Goal: Task Accomplishment & Management: Complete application form

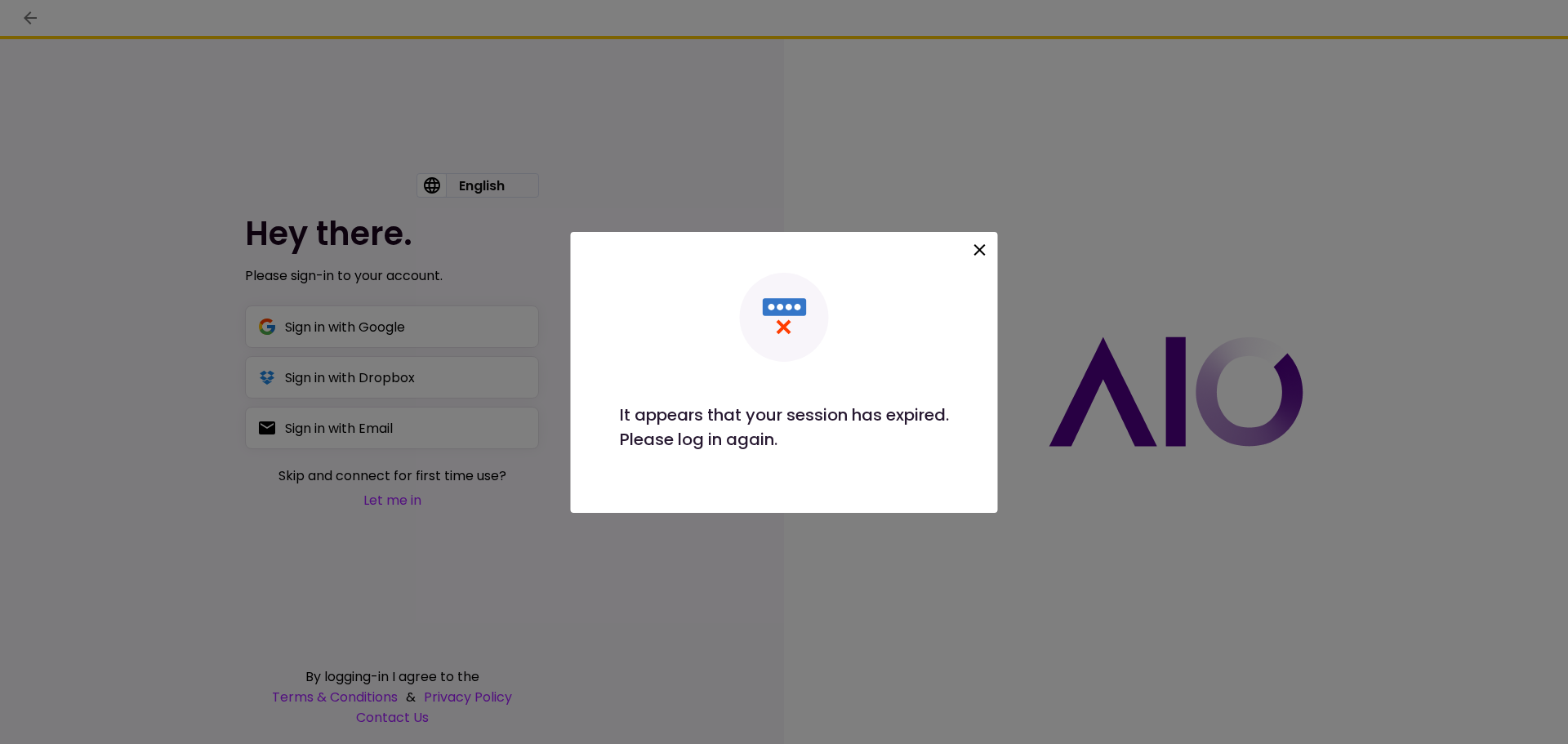
click at [983, 257] on icon at bounding box center [980, 250] width 20 height 20
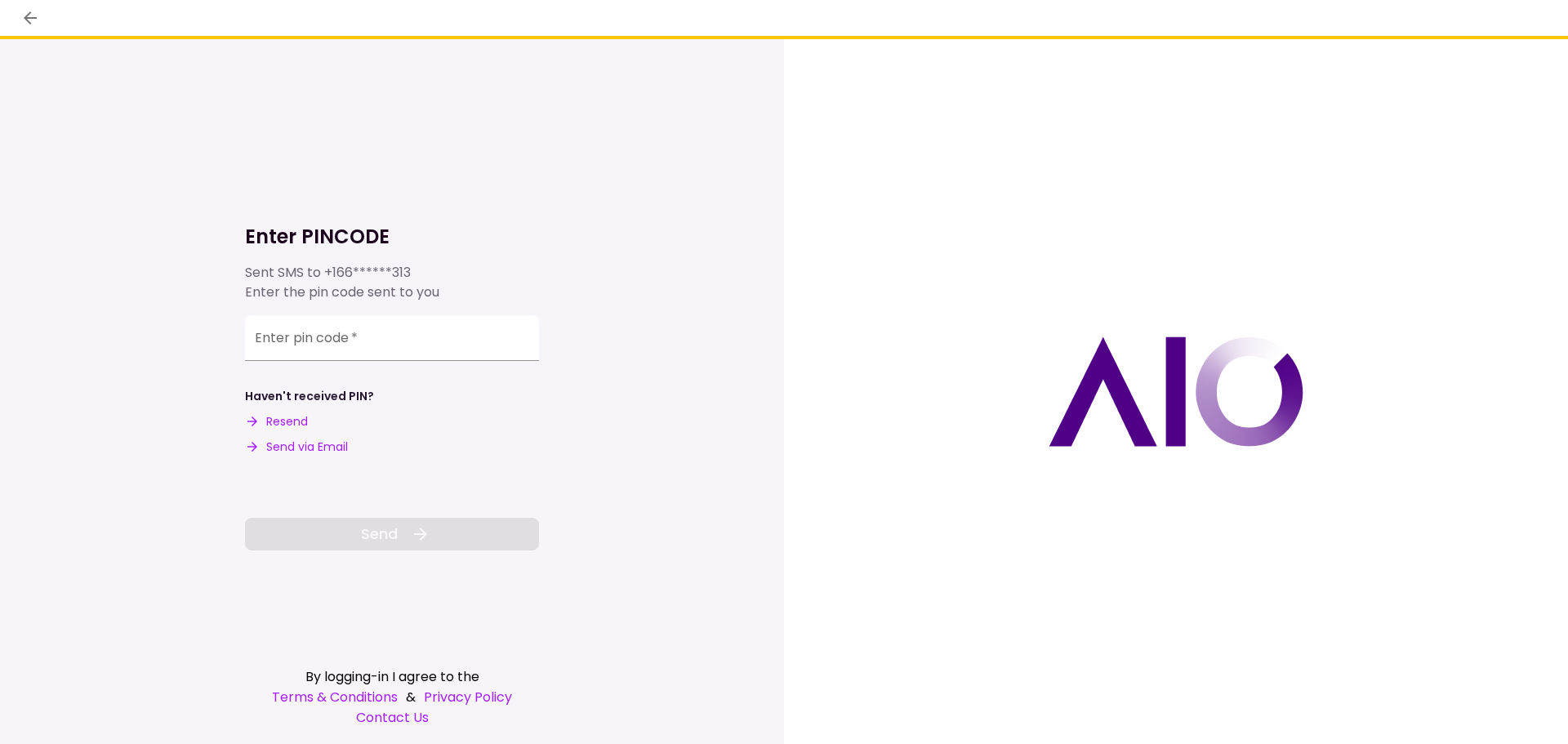
click at [328, 453] on button "Send via Email" at bounding box center [296, 448] width 103 height 17
click at [350, 359] on input "Enter pin code   *" at bounding box center [392, 338] width 294 height 46
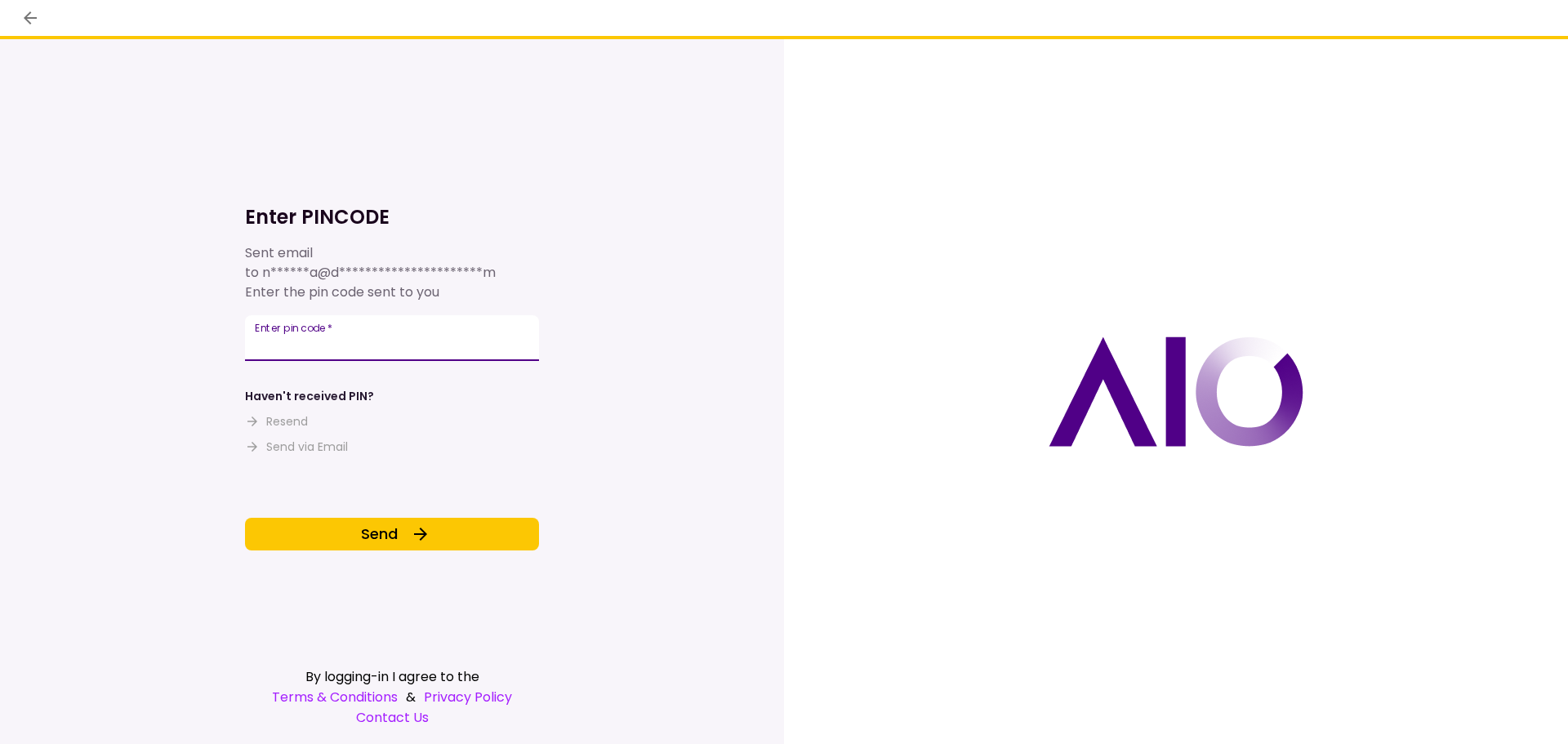
type input "******"
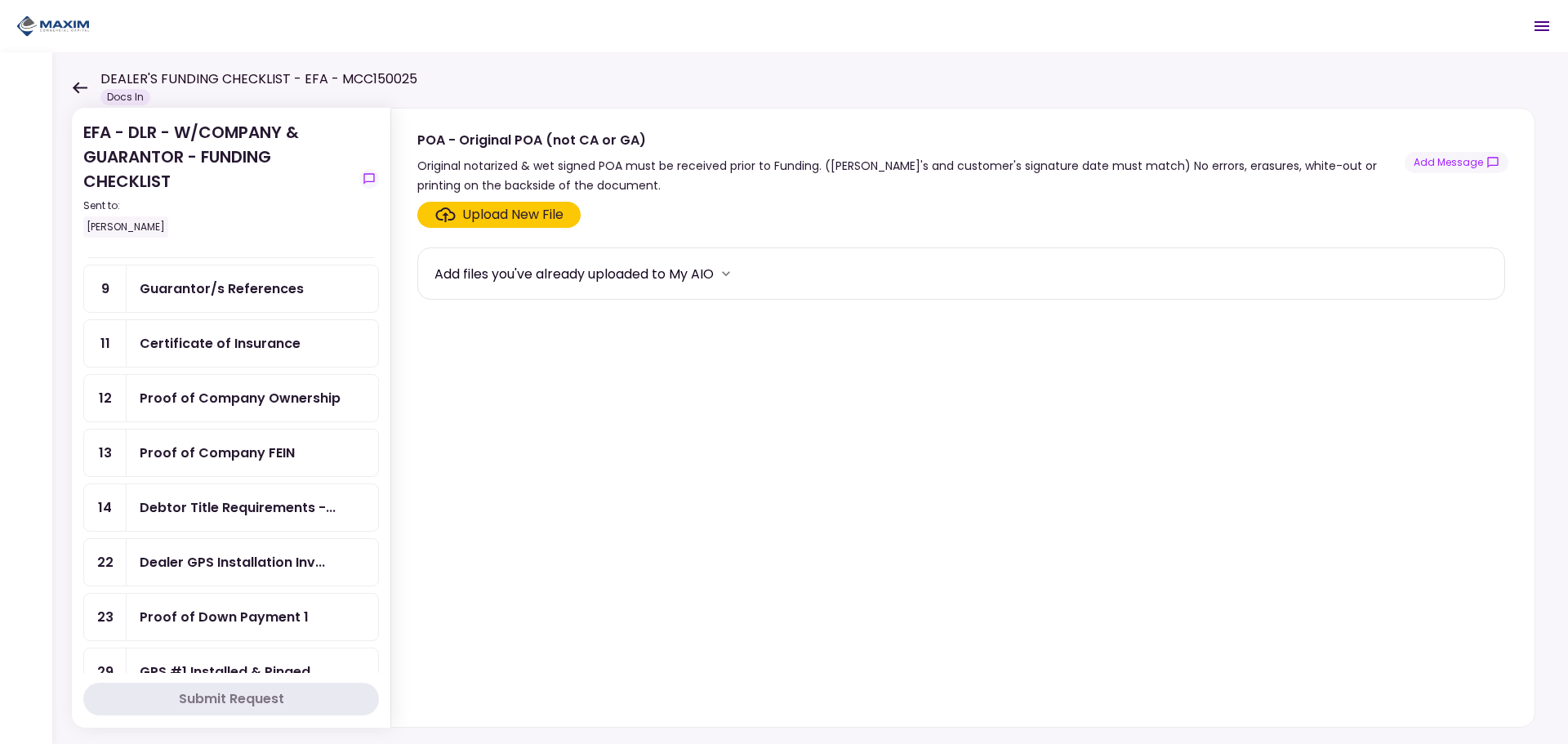
scroll to position [164, 0]
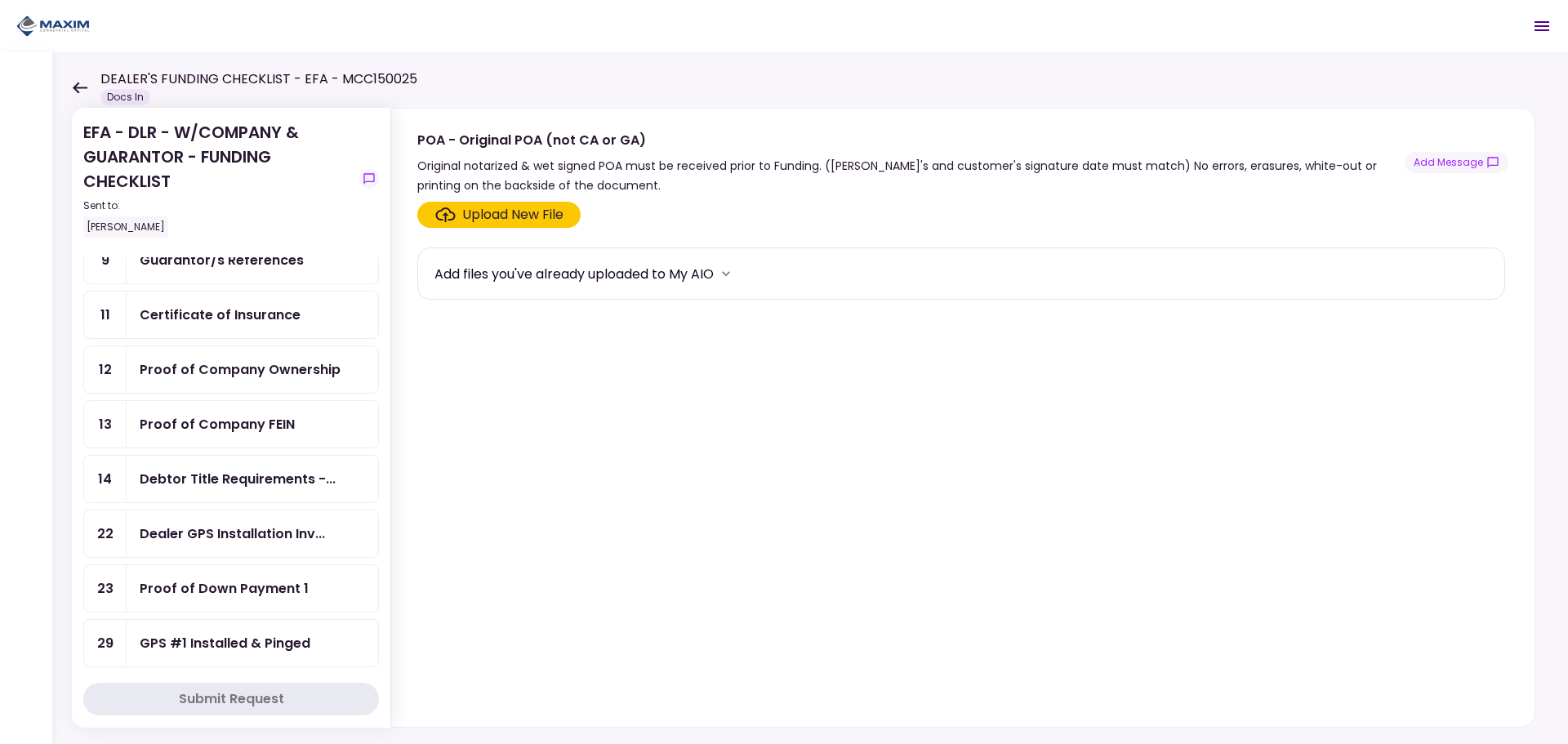
click at [233, 418] on div "Proof of Company FEIN" at bounding box center [217, 424] width 155 height 20
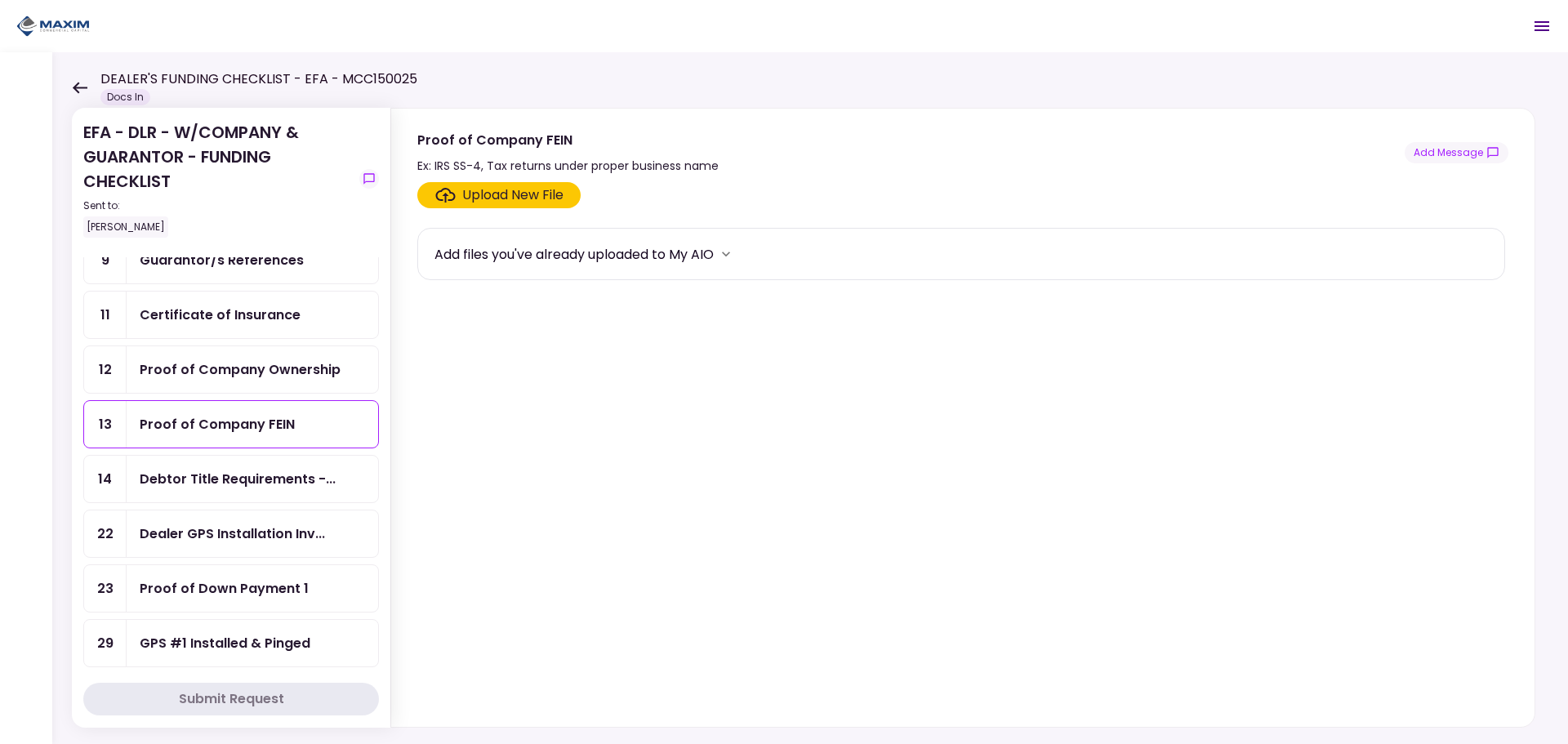
click at [502, 194] on div "Upload New File" at bounding box center [513, 195] width 101 height 20
click at [0, 0] on input "Upload New File" at bounding box center [0, 0] width 0 height 0
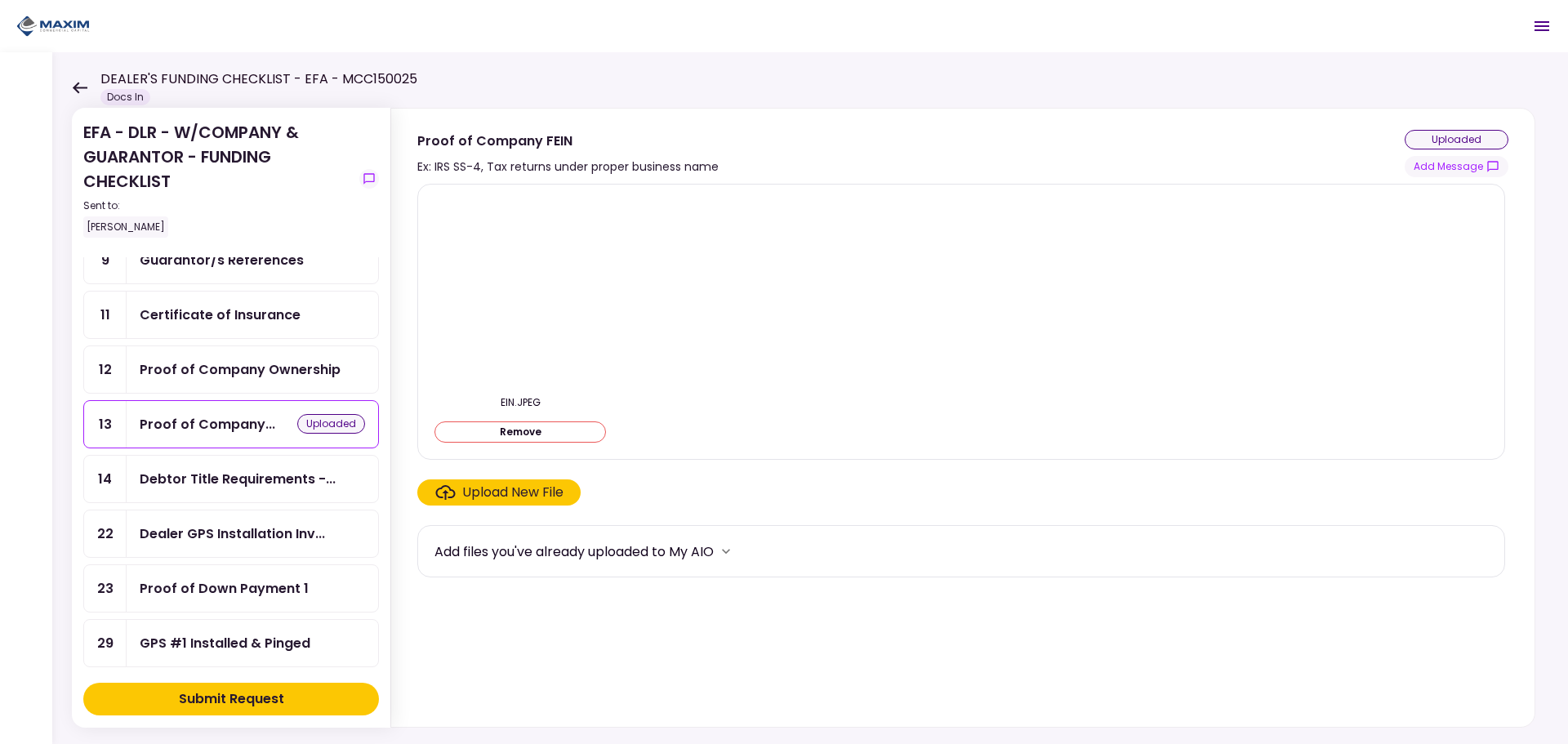
click at [237, 707] on div "Submit Request" at bounding box center [231, 699] width 106 height 20
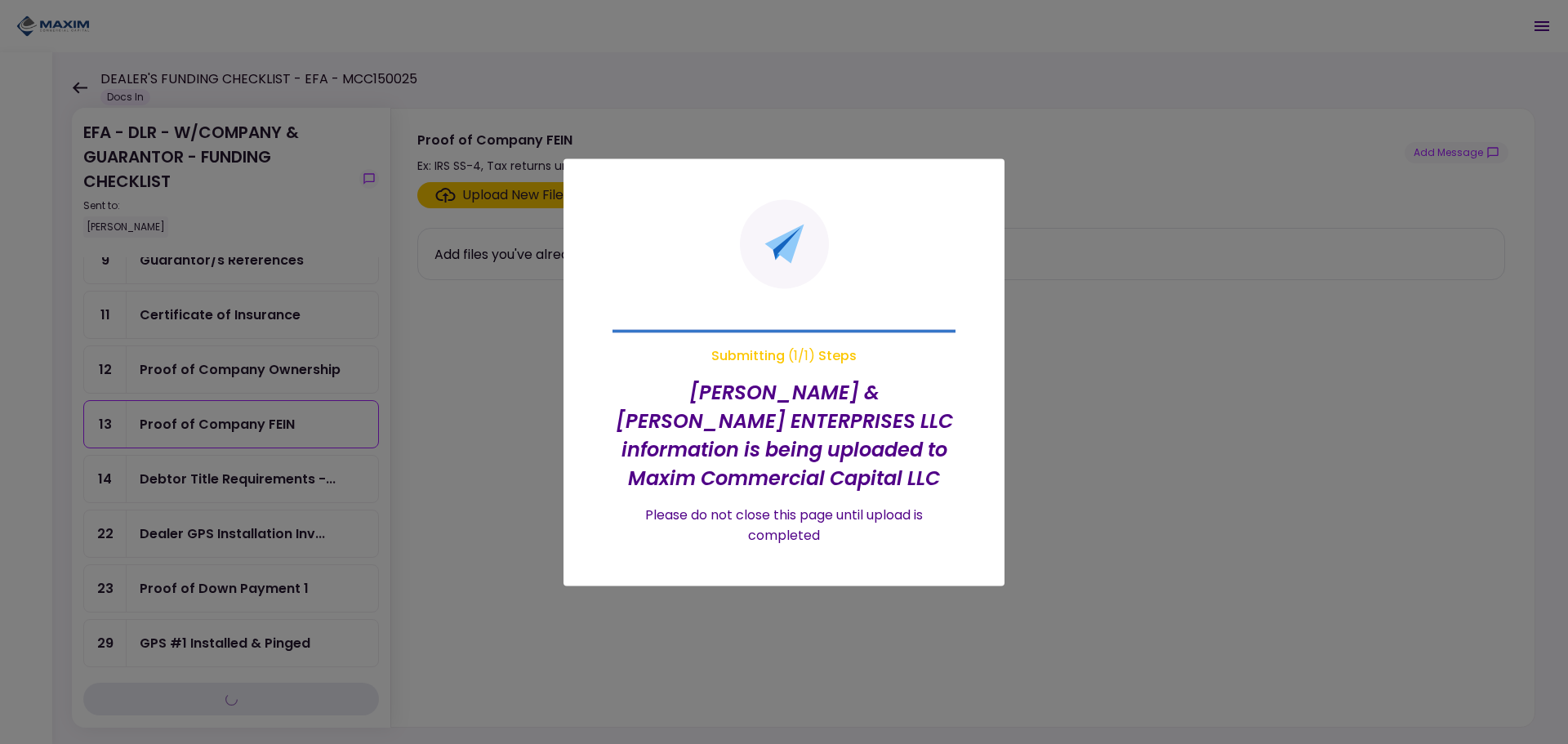
click at [244, 371] on div at bounding box center [784, 372] width 1568 height 744
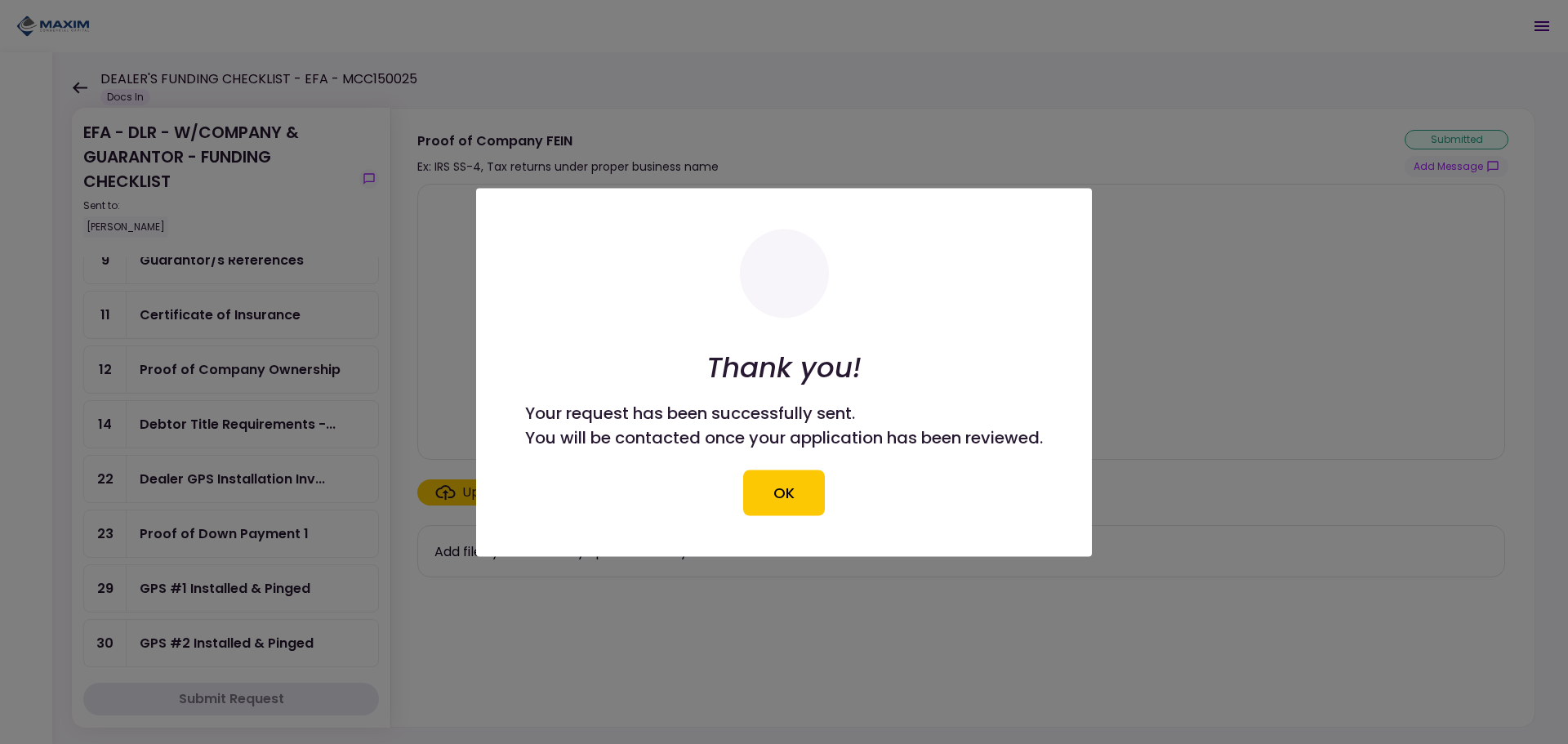
click at [232, 371] on div at bounding box center [784, 372] width 1568 height 744
click at [790, 500] on button "OK" at bounding box center [784, 493] width 82 height 46
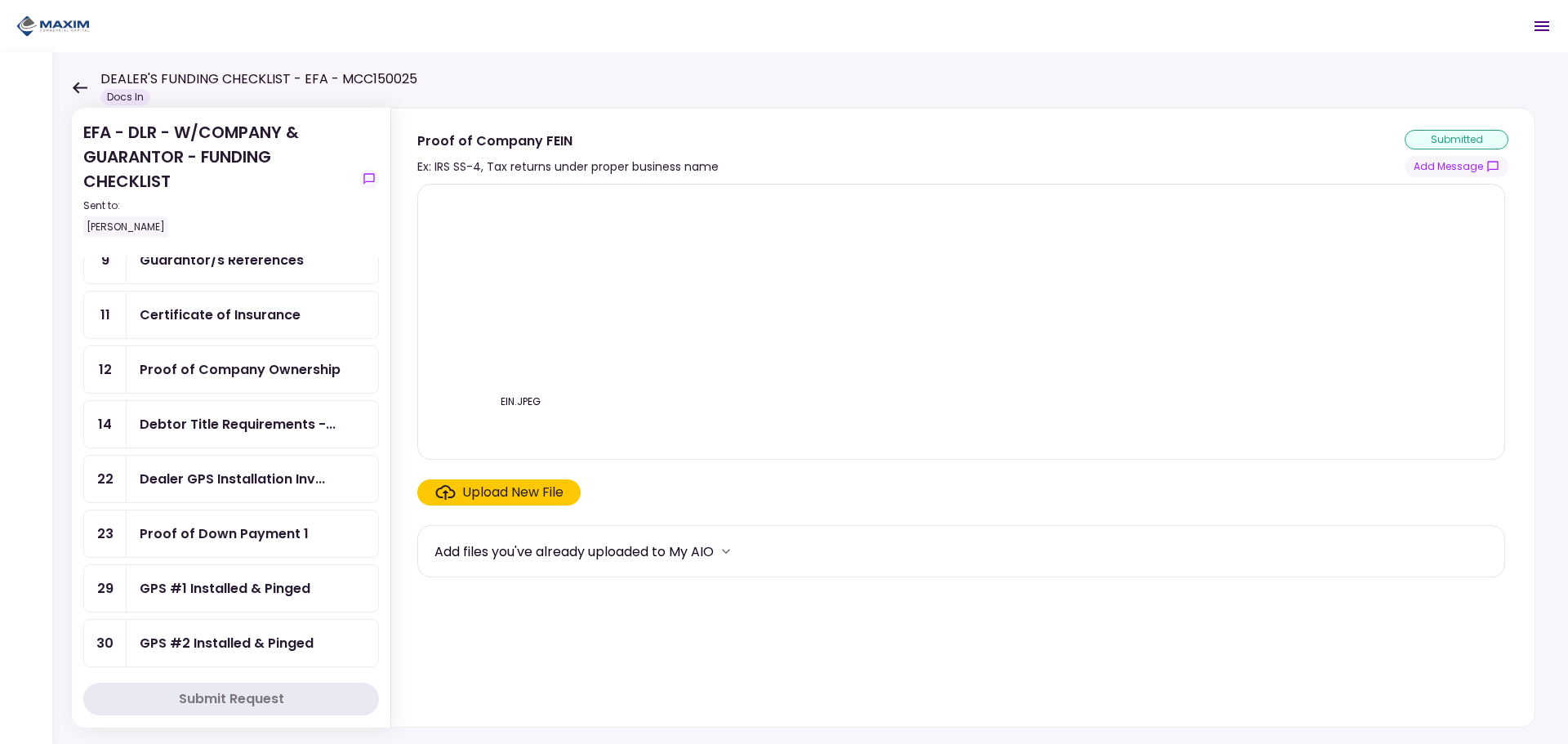
click at [273, 378] on div "Proof of Company Ownership" at bounding box center [240, 369] width 201 height 20
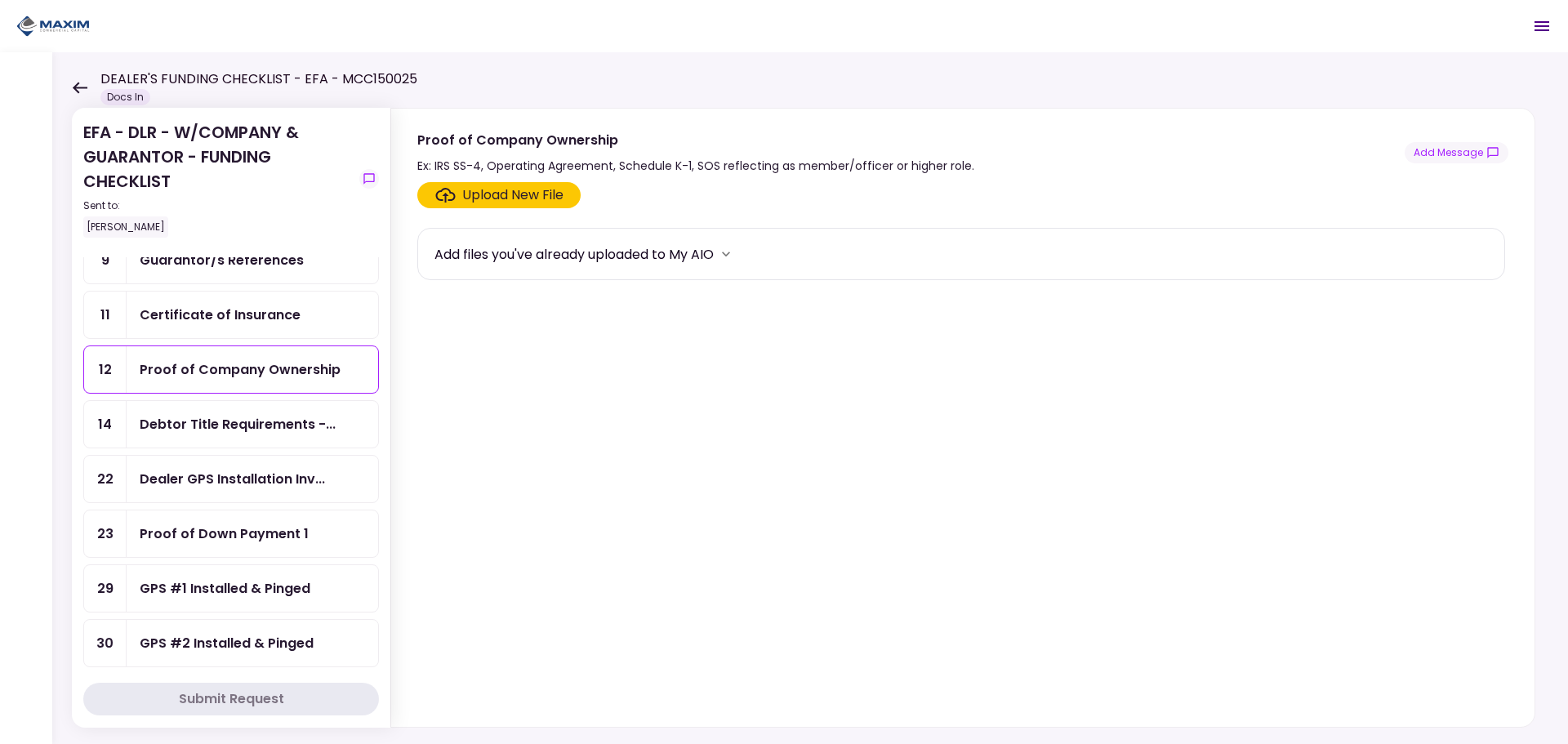
click at [509, 211] on section "Upload New File Add files you've already uploaded to My AIO" at bounding box center [963, 451] width 1092 height 538
click at [511, 205] on label "Upload New File" at bounding box center [499, 194] width 164 height 26
click at [0, 0] on input "Upload New File" at bounding box center [0, 0] width 0 height 0
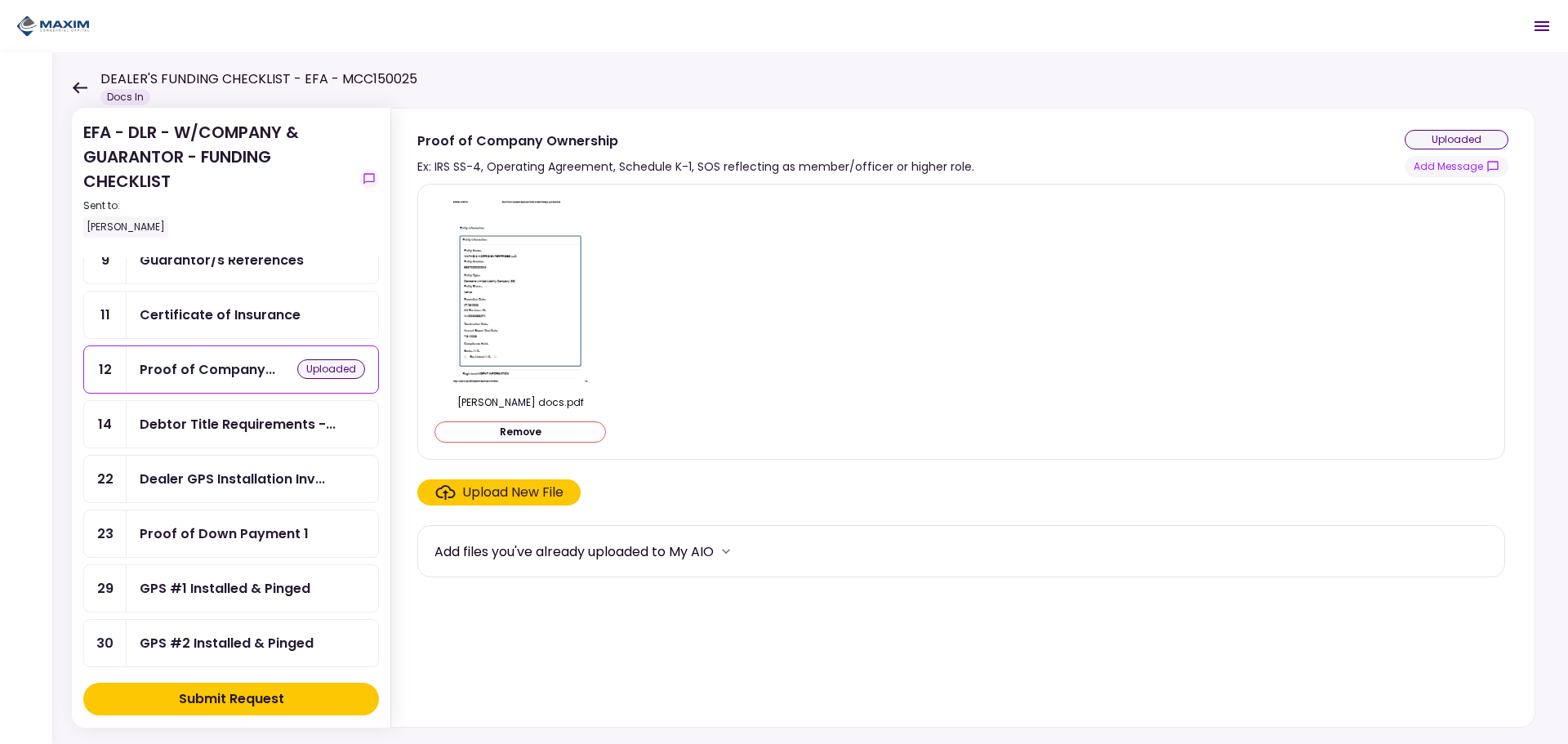
click at [208, 693] on div "Submit Request" at bounding box center [231, 699] width 106 height 20
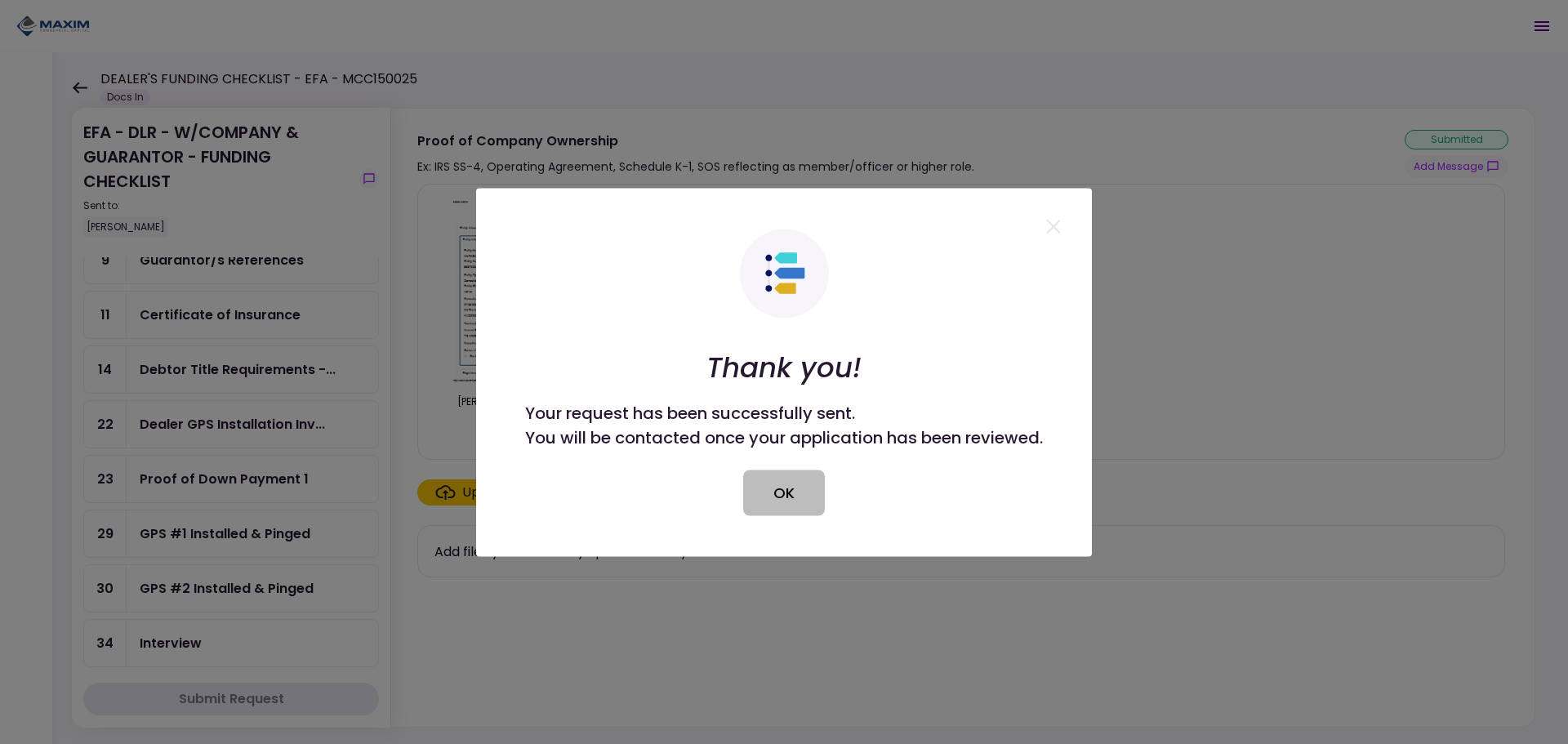
click at [809, 492] on button "OK" at bounding box center [784, 493] width 82 height 46
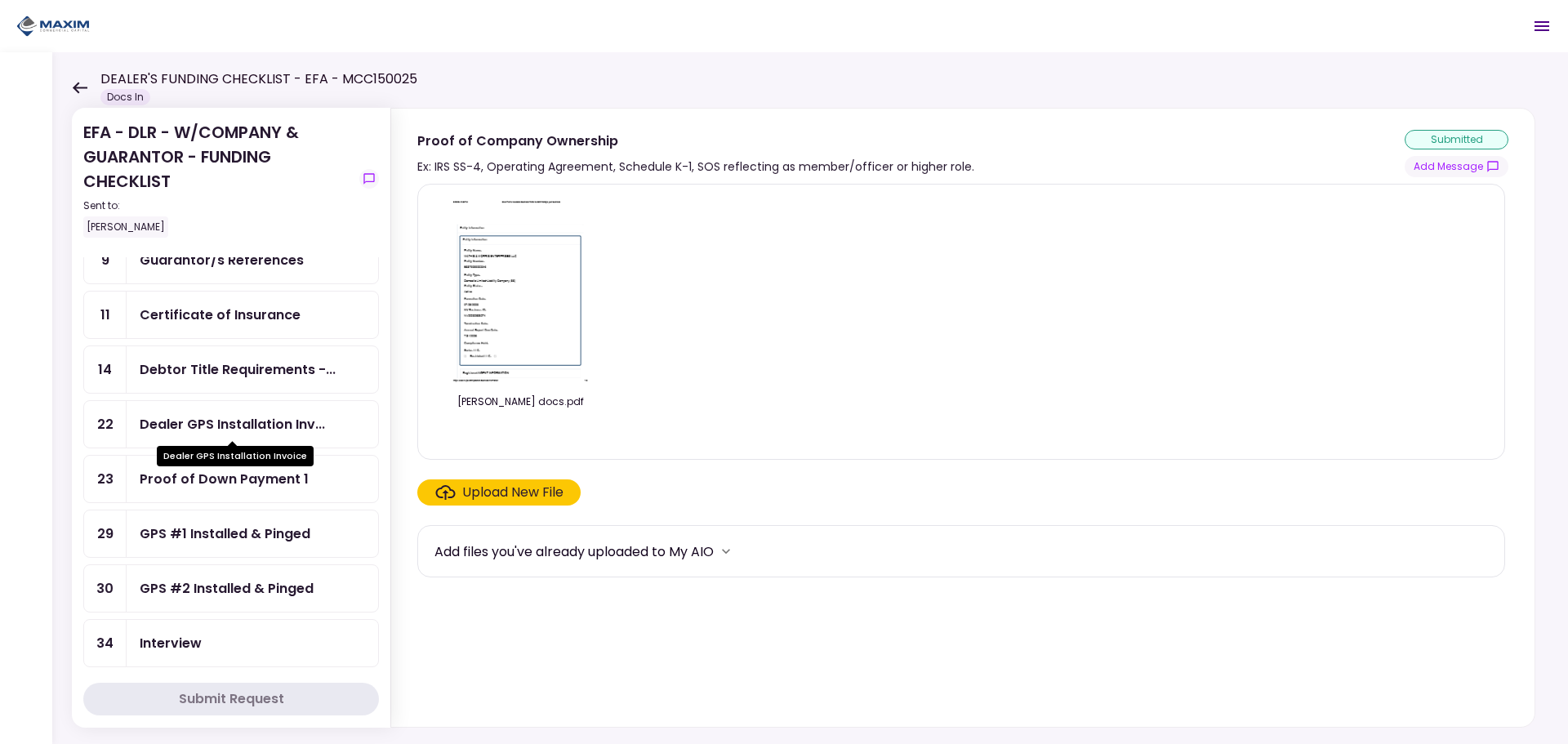
click at [198, 432] on div "Dealer GPS Installation Inv..." at bounding box center [232, 424] width 186 height 20
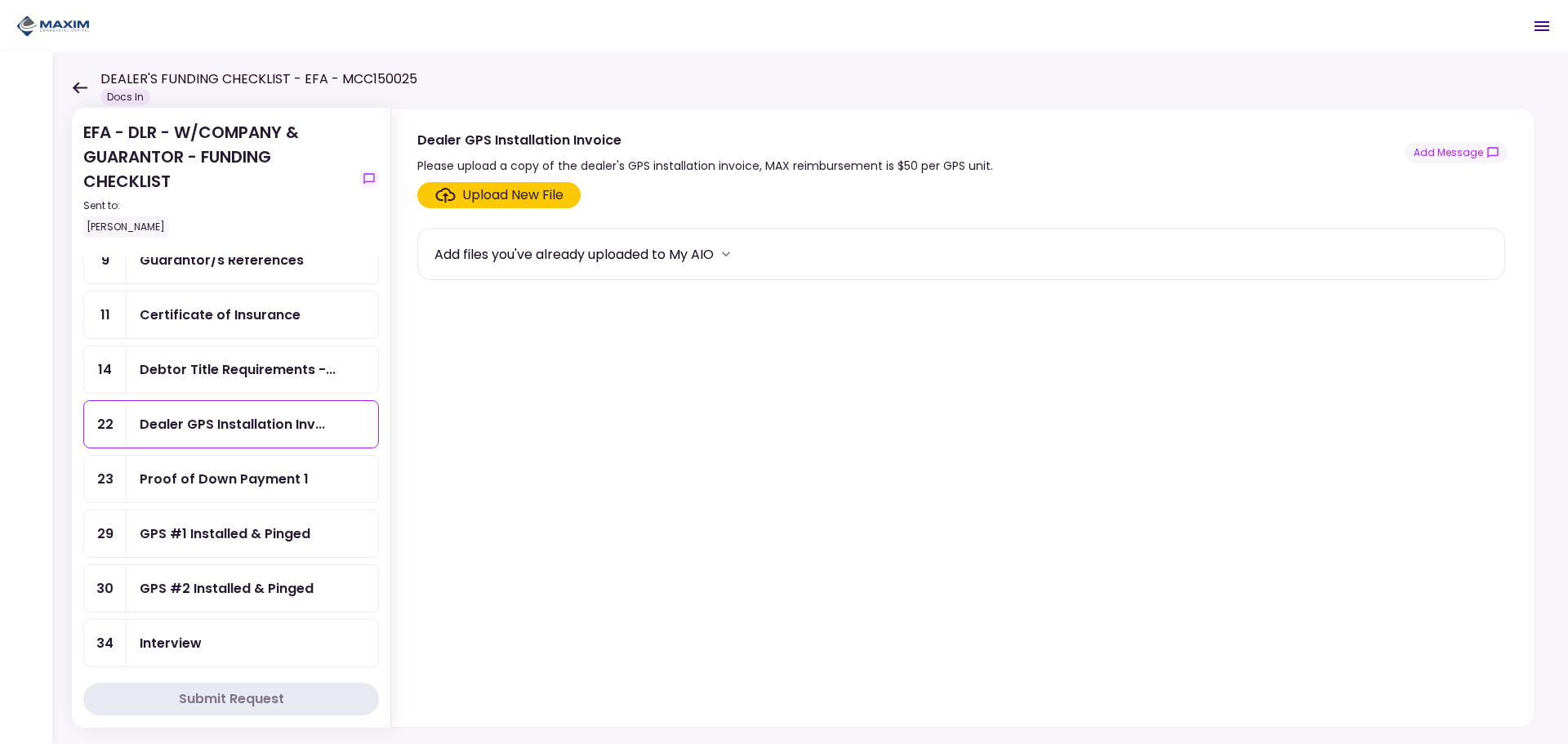
click at [542, 191] on div "Upload New File" at bounding box center [513, 195] width 101 height 20
click at [0, 0] on input "Upload New File" at bounding box center [0, 0] width 0 height 0
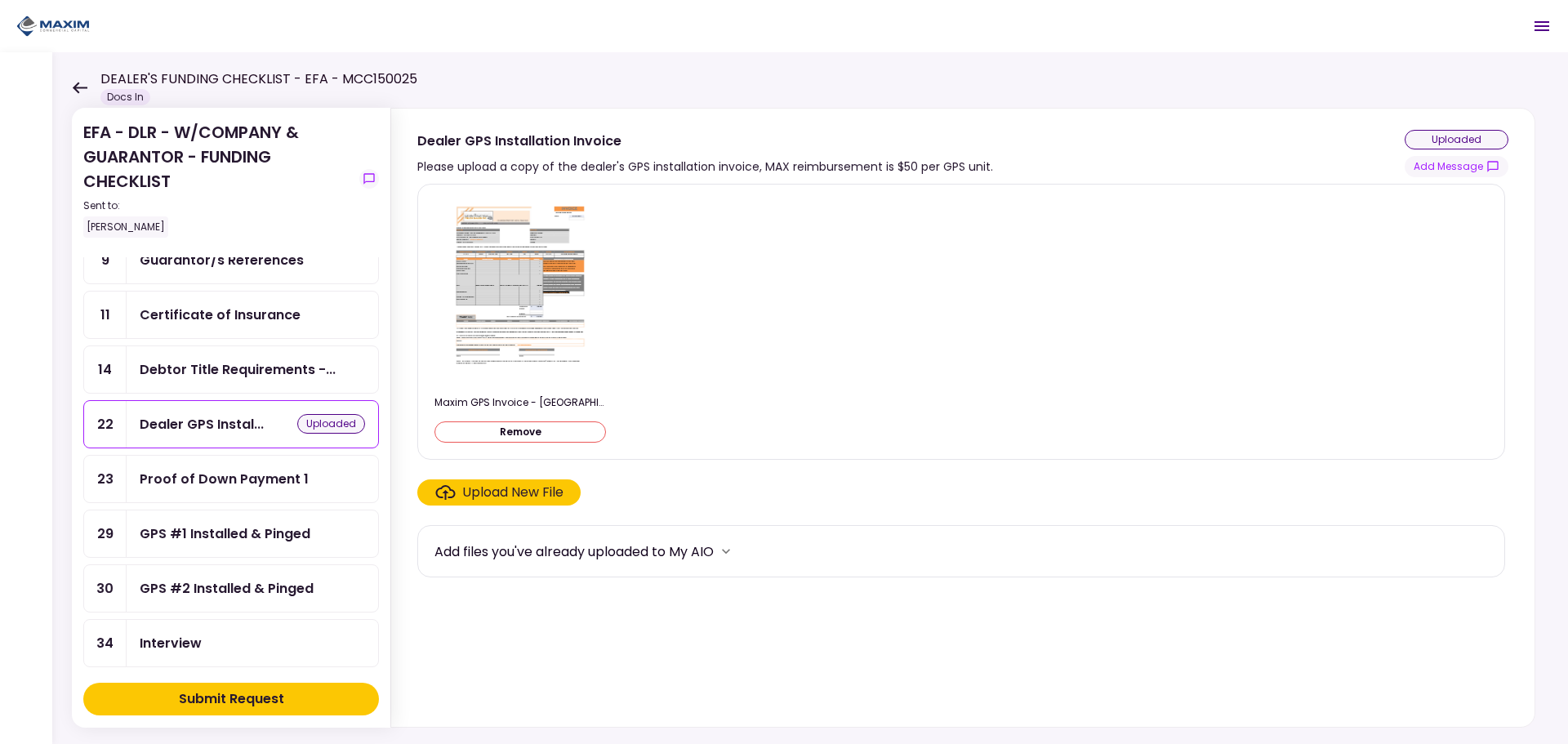
click at [267, 695] on div "Submit Request" at bounding box center [231, 699] width 106 height 20
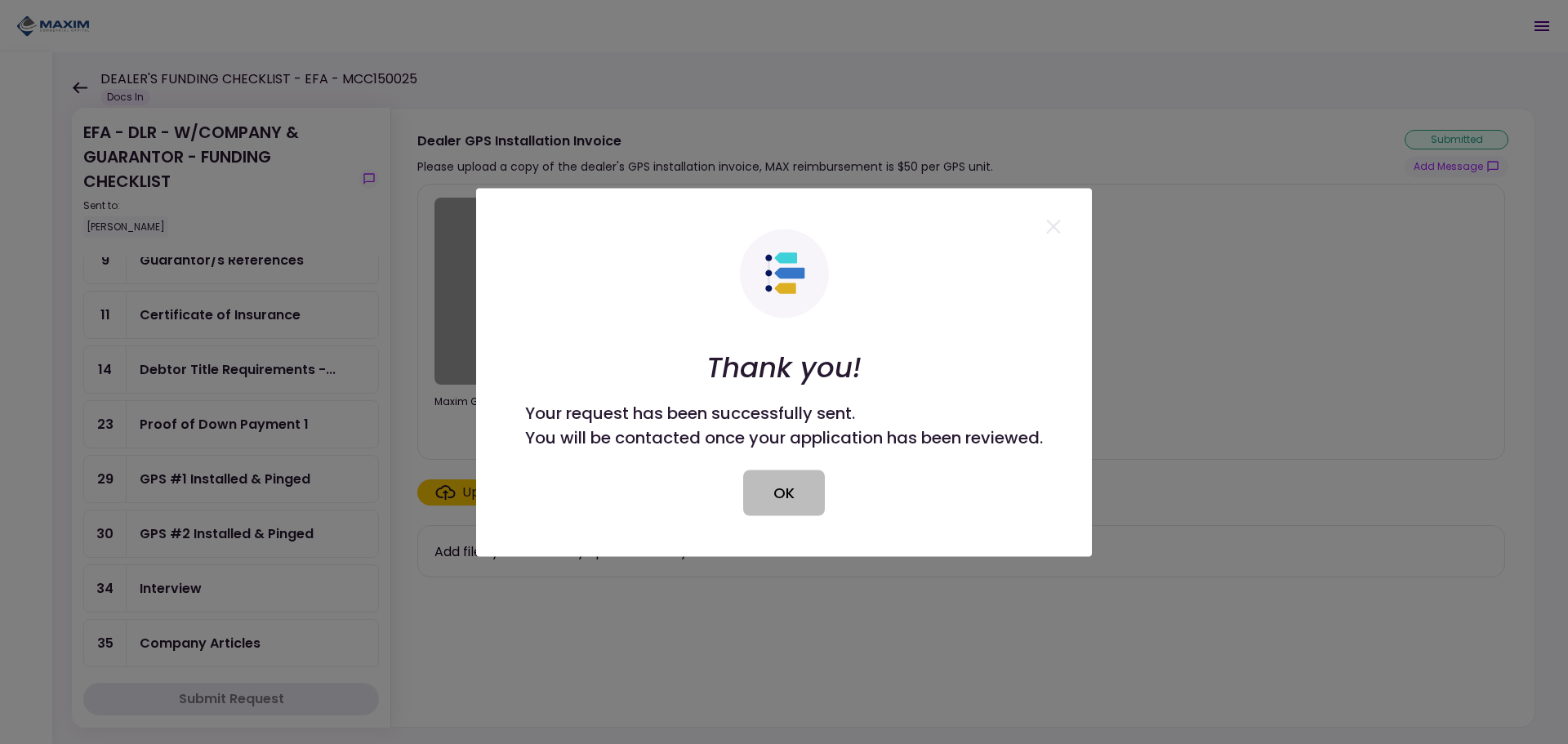
click at [776, 489] on button "OK" at bounding box center [784, 493] width 82 height 46
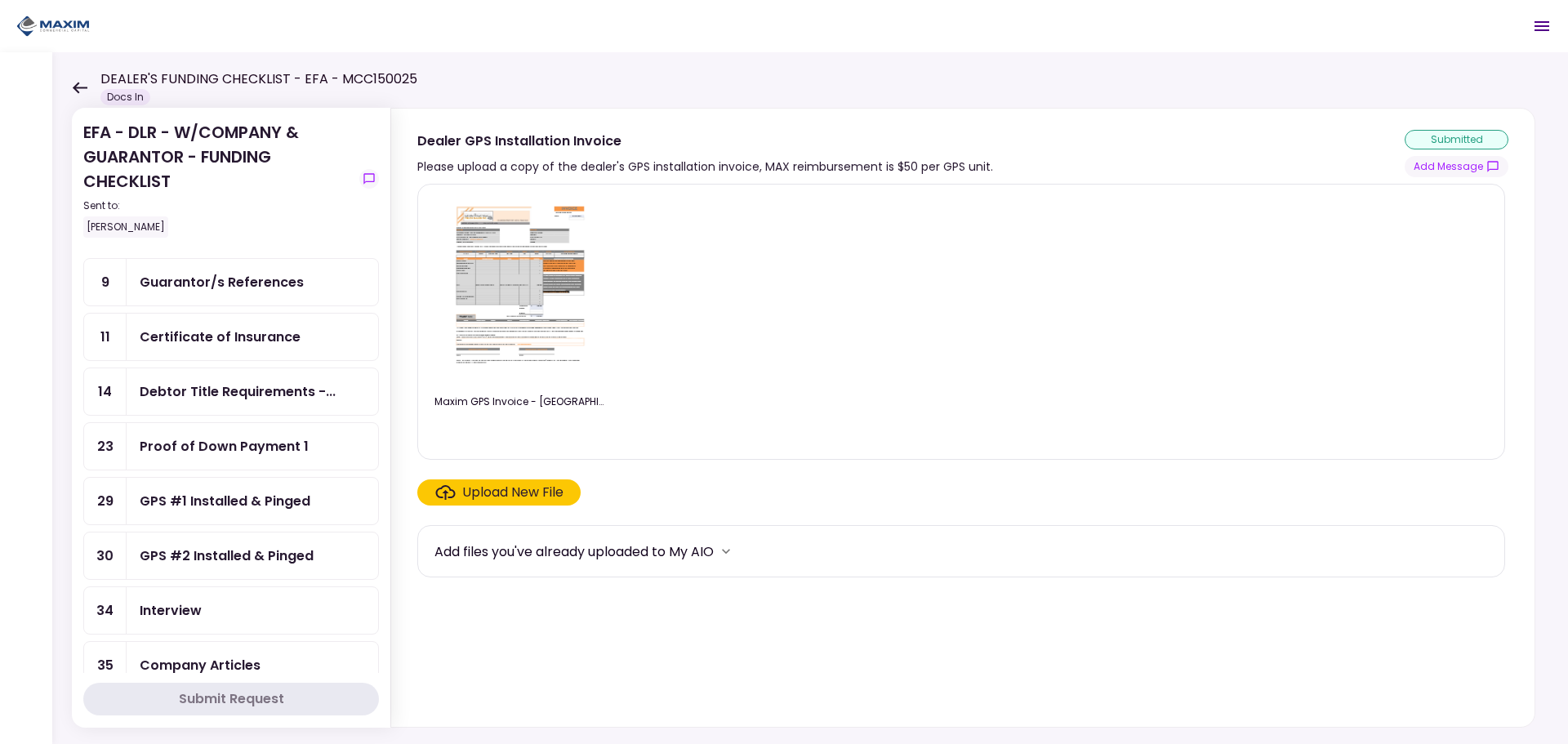
scroll to position [164, 0]
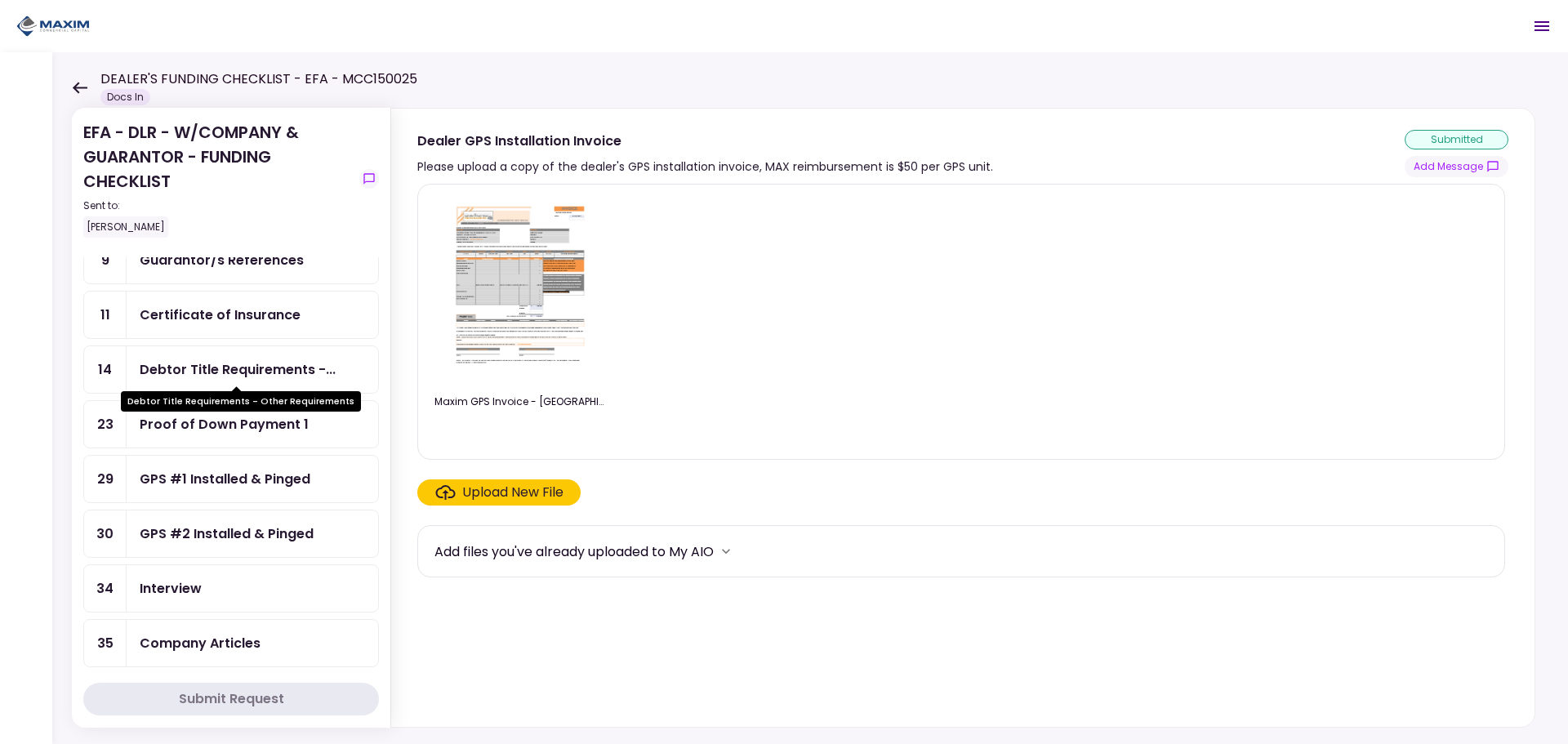
click at [240, 381] on div "Debtor Title Requirements - Other Requirements" at bounding box center [241, 395] width 240 height 31
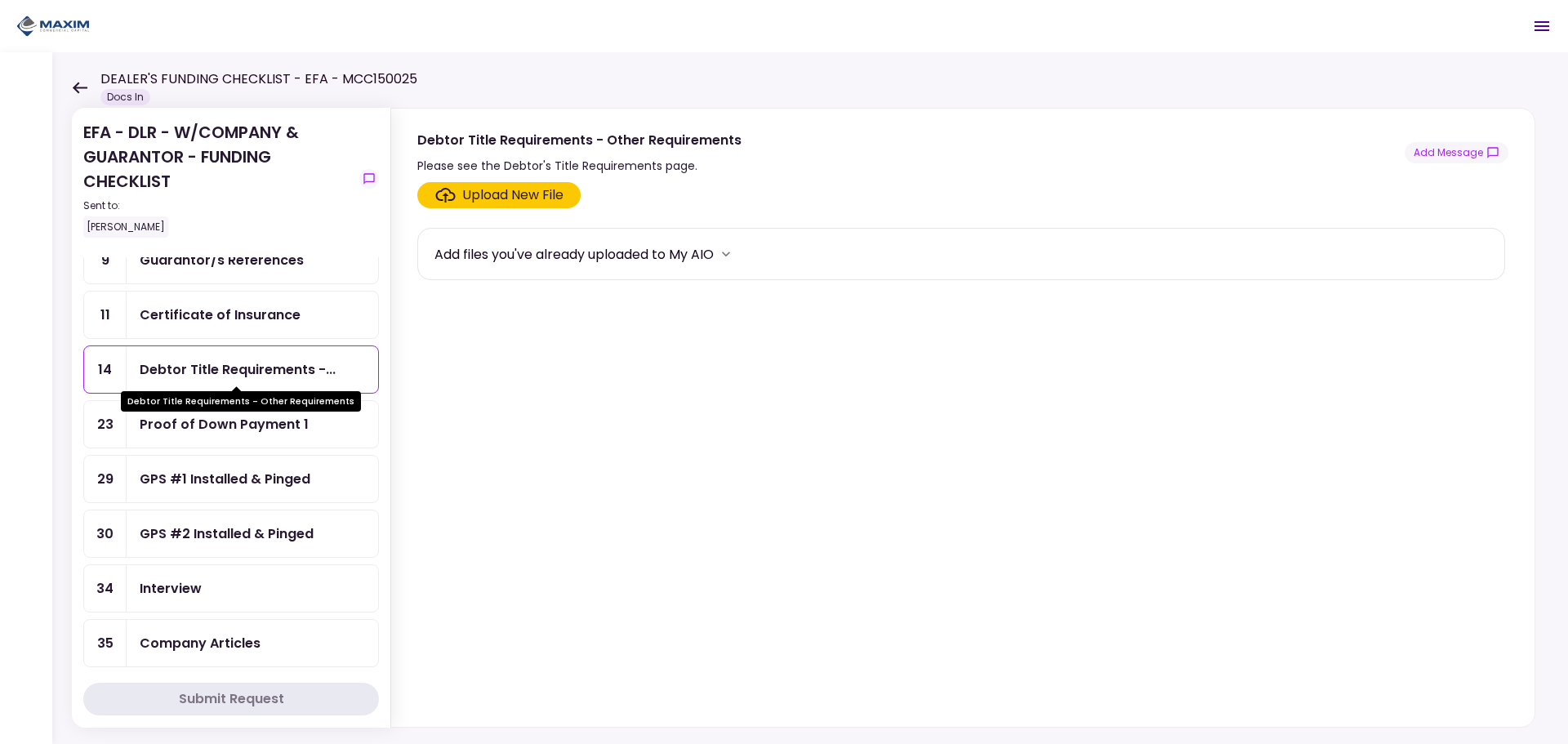
click at [236, 412] on body "DEALER'S FUNDING CHECKLIST - EFA - MCC150025 Docs In 0 Messages New Message Con…" at bounding box center [784, 372] width 1568 height 744
click at [249, 373] on div "Debtor Title Requirements -..." at bounding box center [238, 369] width 196 height 20
click at [683, 493] on section "Upload New File Add files you've already uploaded to My AIO" at bounding box center [963, 451] width 1092 height 538
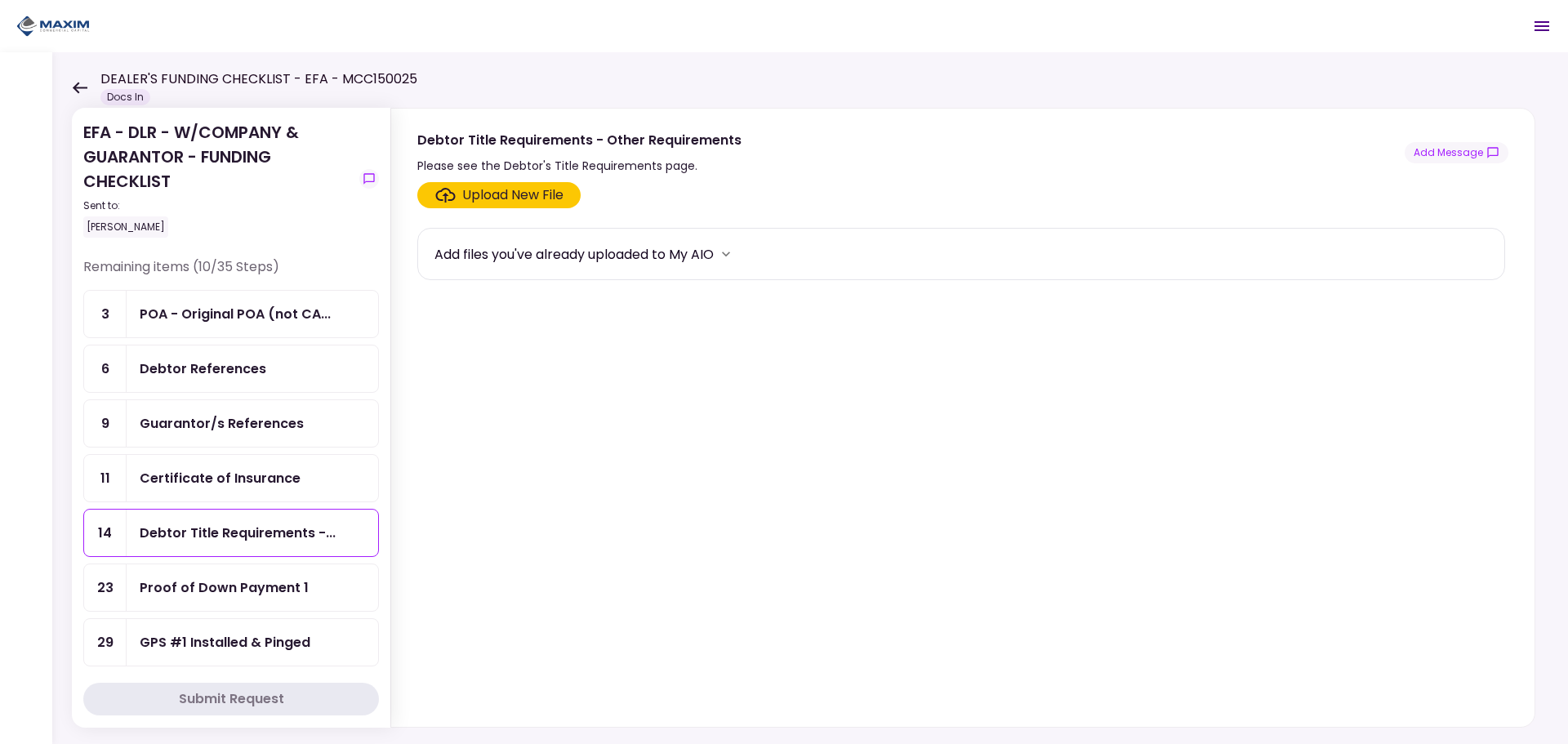
click at [1415, 237] on div "Add files you've already uploaded to My AIO" at bounding box center [961, 253] width 1088 height 52
click at [205, 502] on link "11 Certificate of Insurance" at bounding box center [231, 478] width 295 height 49
click at [207, 484] on div "Certificate of Insurance" at bounding box center [220, 477] width 161 height 20
click at [1206, 39] on header "DEALER'S FUNDING CHECKLIST - EFA - MCC150025 Docs In 0 Messages New Message Con…" at bounding box center [784, 26] width 1568 height 52
click at [267, 376] on div "Debtor References" at bounding box center [252, 368] width 226 height 20
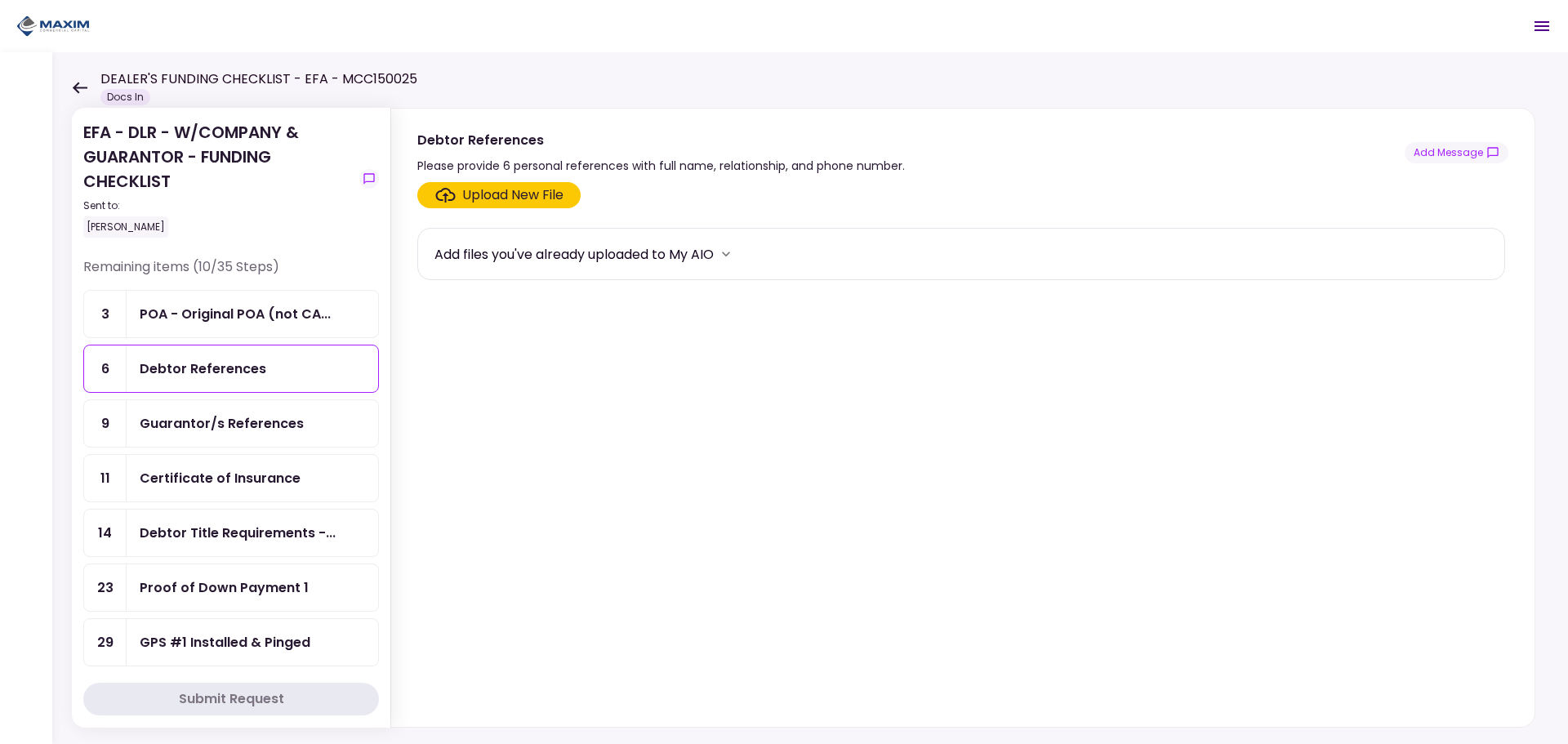
click at [261, 416] on div "Guarantor/s References" at bounding box center [222, 423] width 164 height 20
click at [235, 478] on div "Certificate of Insurance" at bounding box center [220, 477] width 161 height 20
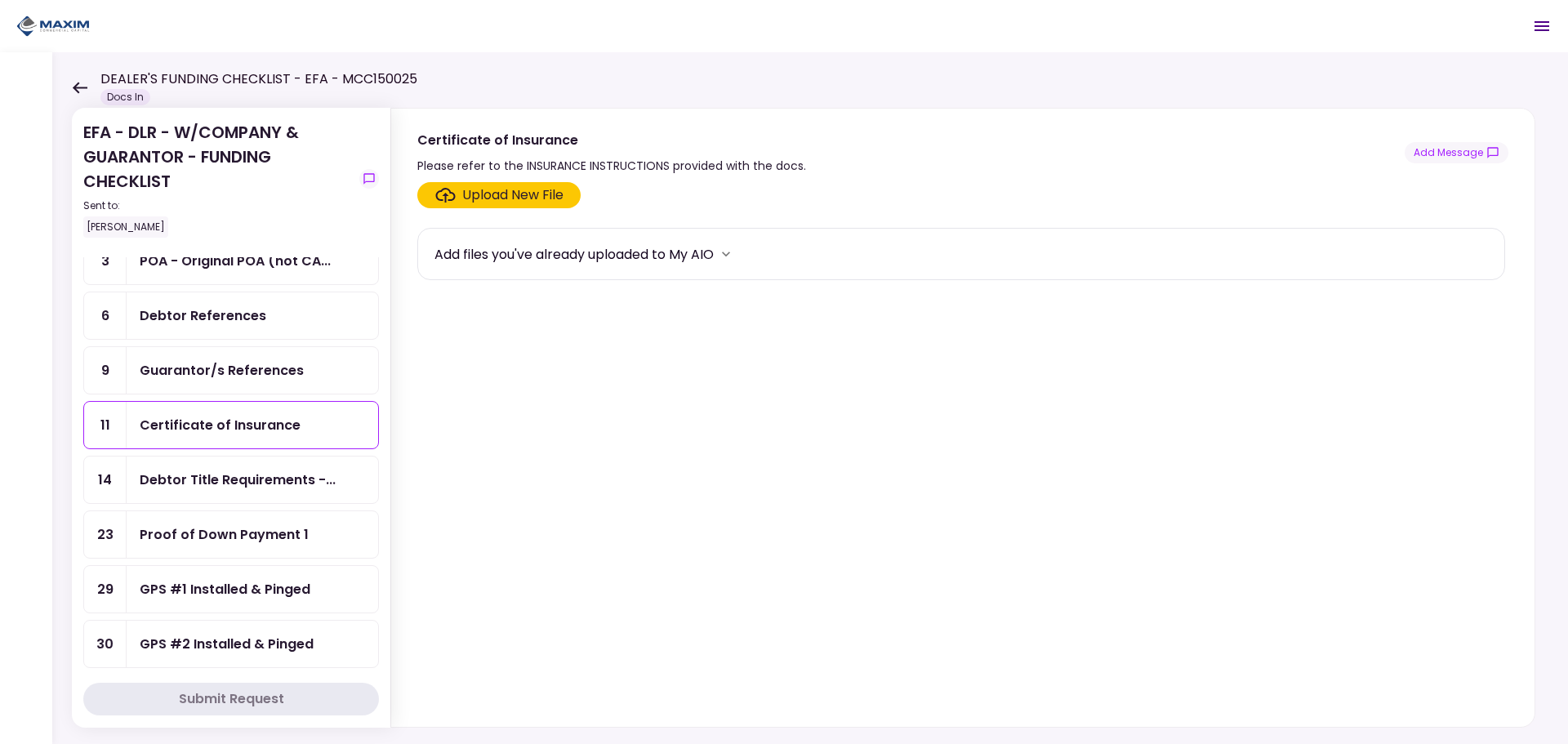
scroll to position [82, 0]
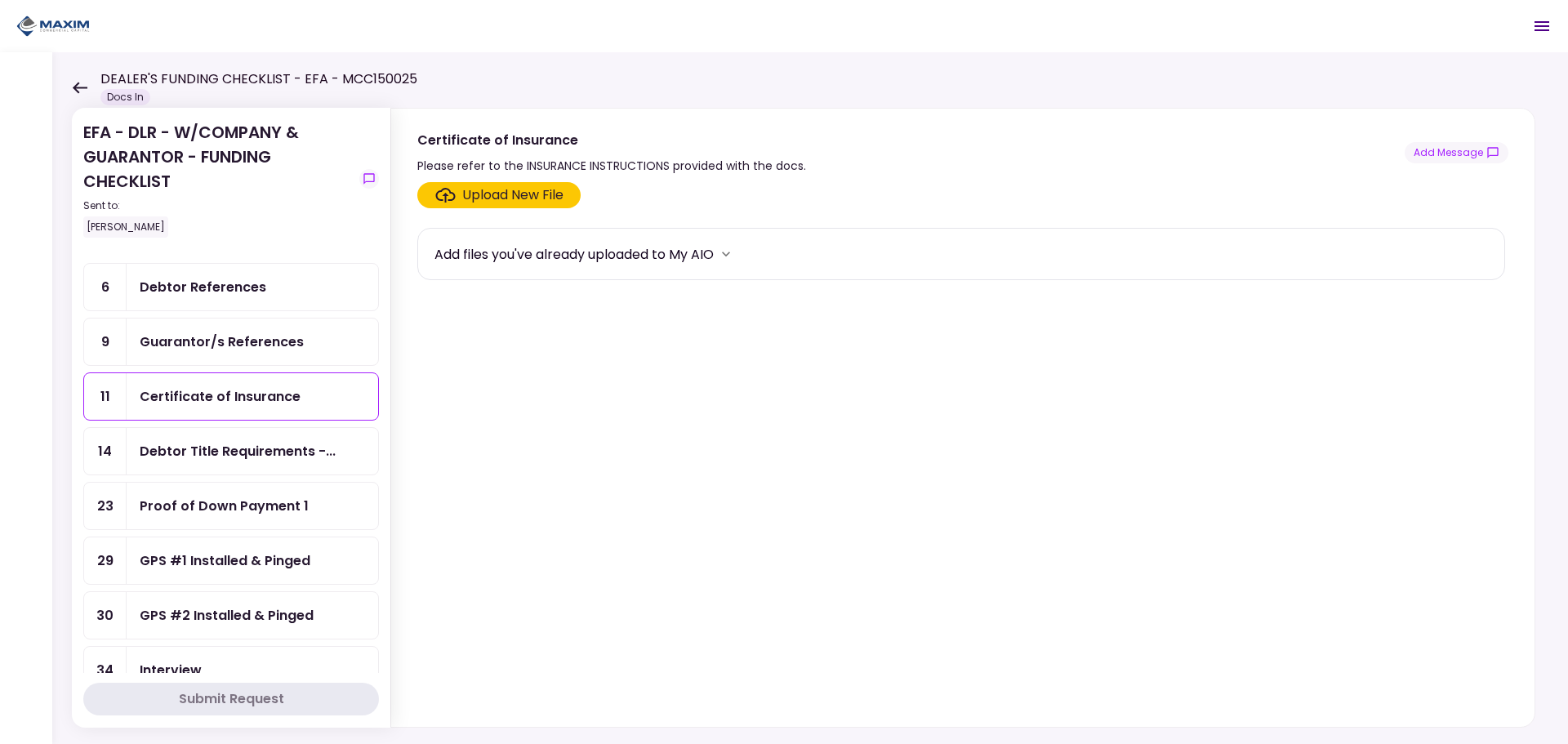
click at [230, 502] on div "Proof of Down Payment 1" at bounding box center [225, 506] width 170 height 20
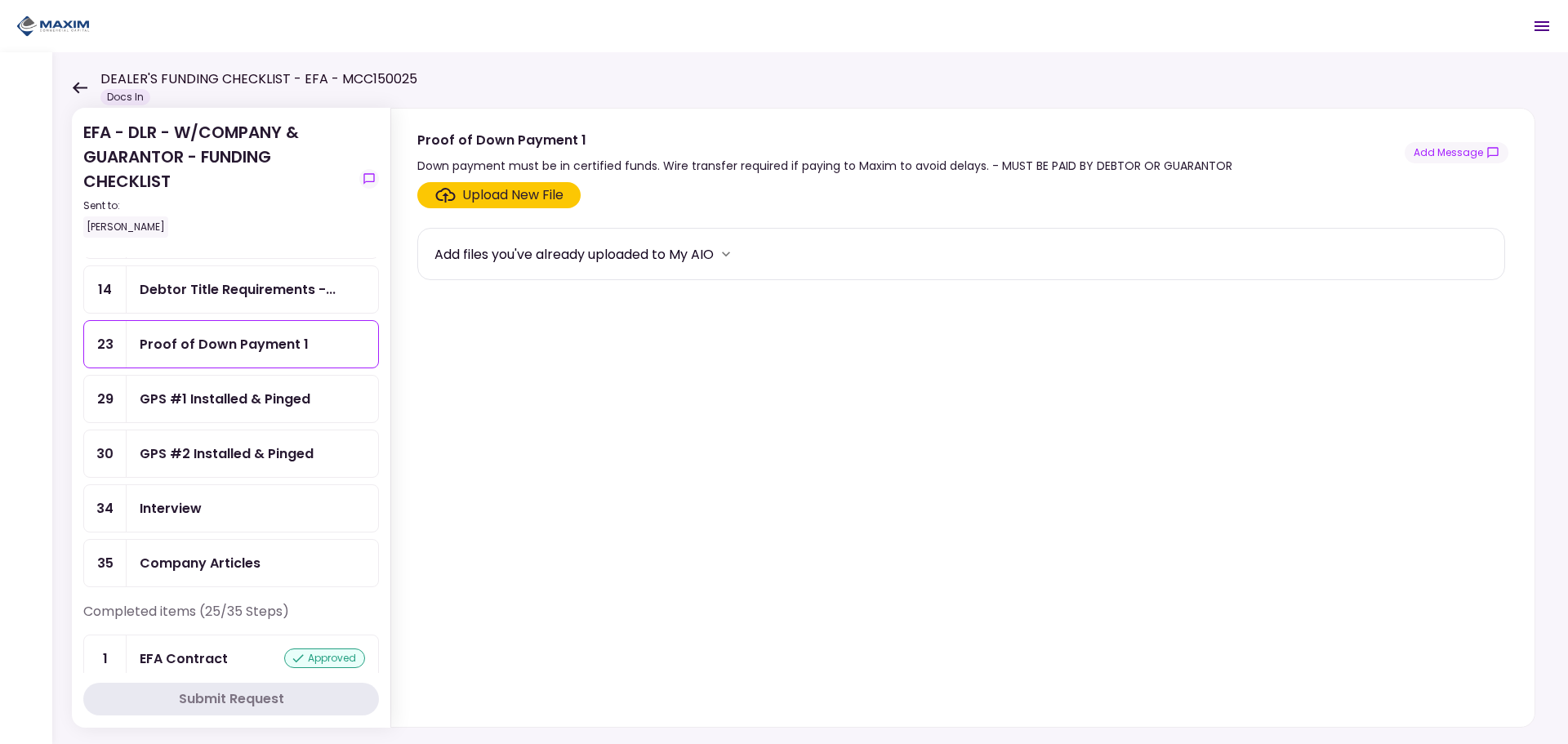
scroll to position [245, 0]
